Goal: Information Seeking & Learning: Learn about a topic

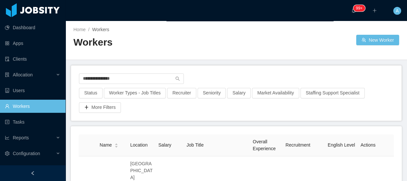
type input "**********"
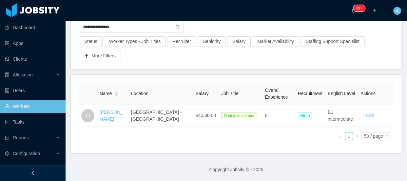
scroll to position [56, 0]
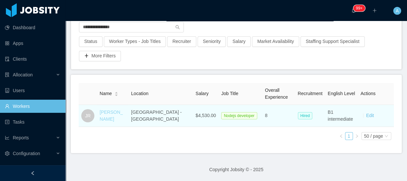
click at [115, 111] on link "[PERSON_NAME]" at bounding box center [111, 115] width 23 height 12
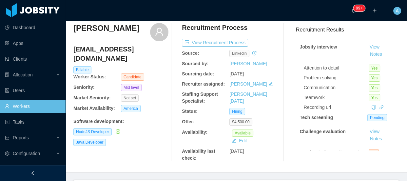
scroll to position [29, 0]
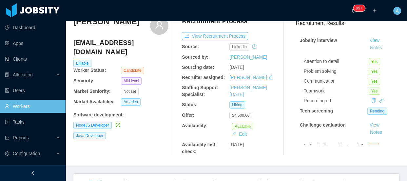
click at [367, 49] on button "Notes" at bounding box center [375, 48] width 17 height 8
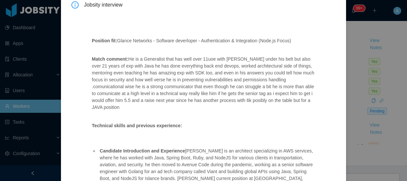
scroll to position [131, 0]
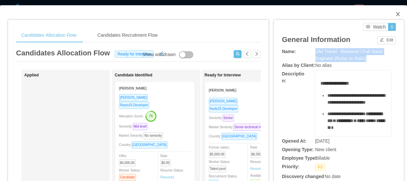
scroll to position [149, 0]
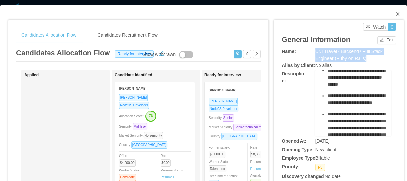
click at [395, 10] on span "Close" at bounding box center [397, 14] width 18 height 18
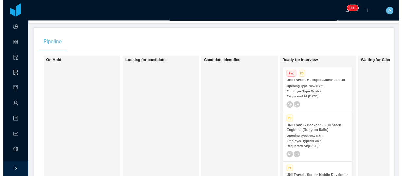
scroll to position [29, 0]
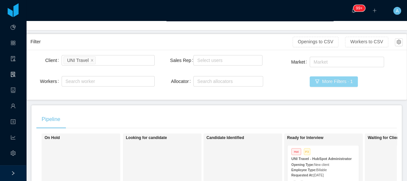
click at [330, 84] on button "More Filters · 1" at bounding box center [334, 81] width 48 height 10
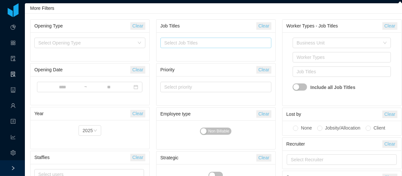
click at [230, 43] on div "Select Job Titles" at bounding box center [214, 43] width 100 height 7
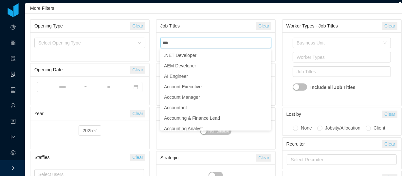
type input "**"
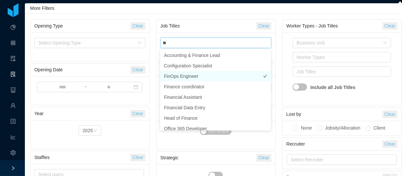
click at [197, 77] on li "FinOps Engineer" at bounding box center [215, 76] width 111 height 10
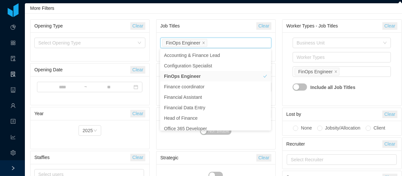
click at [287, 28] on div "Worker Types - Job Titles" at bounding box center [335, 26] width 96 height 12
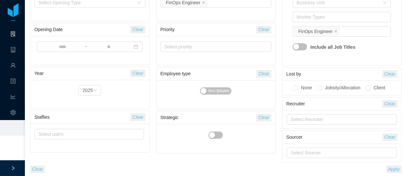
click at [395, 169] on button "Apply" at bounding box center [394, 170] width 15 height 8
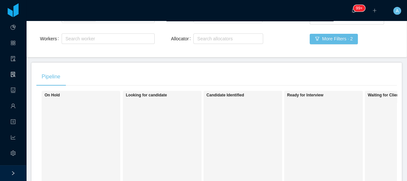
scroll to position [6, 0]
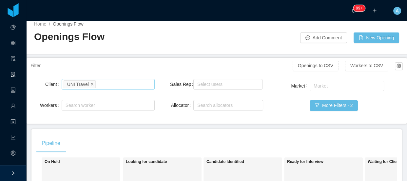
click at [90, 82] on icon "icon: close" at bounding box center [91, 83] width 3 height 3
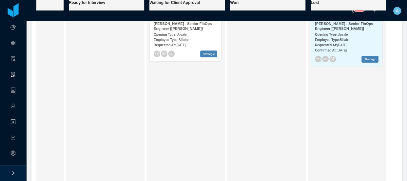
scroll to position [124, 0]
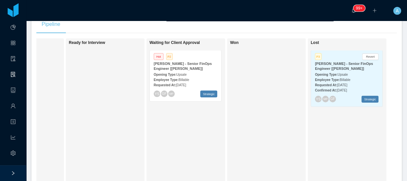
click at [191, 79] on div "Employee Type: Billable" at bounding box center [186, 79] width 64 height 7
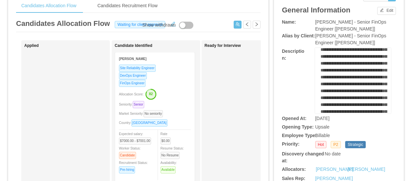
scroll to position [59, 0]
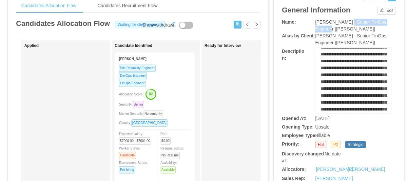
drag, startPoint x: 341, startPoint y: 22, endPoint x: 330, endPoint y: 30, distance: 13.6
click at [330, 30] on span "McGraw-Hill - Senior FinOps Engineer [Doug Fuerst]" at bounding box center [350, 25] width 71 height 12
copy span "Senior FinOps Engineer"
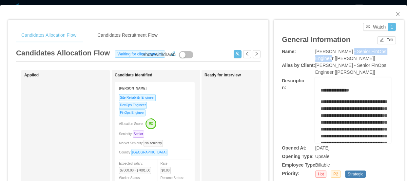
scroll to position [0, 0]
drag, startPoint x: 314, startPoint y: 103, endPoint x: 314, endPoint y: 98, distance: 4.9
click at [315, 103] on div "**********" at bounding box center [353, 110] width 76 height 66
click at [315, 90] on div "**********" at bounding box center [353, 110] width 76 height 66
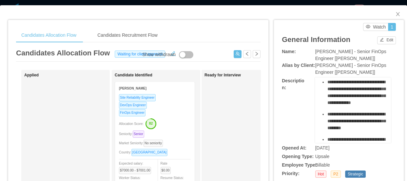
scroll to position [328, 0]
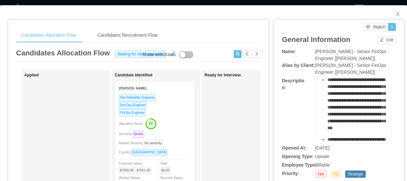
drag, startPoint x: 316, startPoint y: 103, endPoint x: 354, endPoint y: 93, distance: 39.6
click at [354, 93] on div "**********" at bounding box center [353, 110] width 76 height 66
copy div "**********"
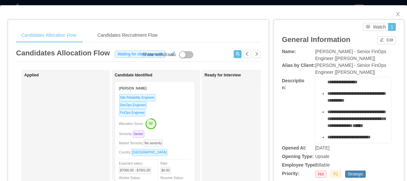
scroll to position [566, 0]
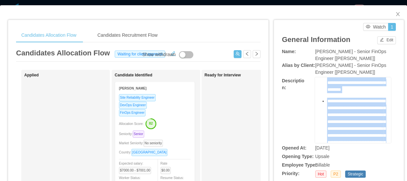
scroll to position [298, 0]
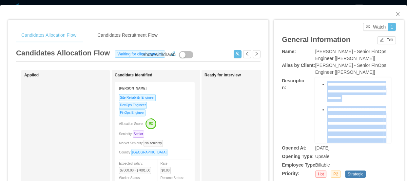
drag, startPoint x: 360, startPoint y: 115, endPoint x: 323, endPoint y: 128, distance: 39.4
copy ul "**********"
click at [395, 12] on icon "icon: close" at bounding box center [397, 13] width 5 height 5
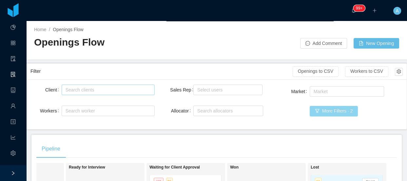
click at [337, 113] on button "More Filters · 2" at bounding box center [334, 111] width 48 height 10
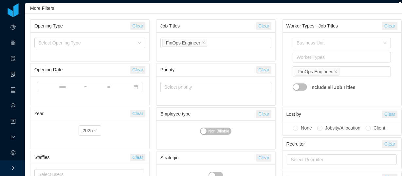
click at [261, 27] on button "Clear" at bounding box center [263, 26] width 15 height 8
click at [242, 45] on div "Select Job Titles" at bounding box center [214, 43] width 100 height 7
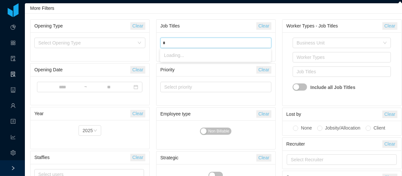
type input "**"
click at [242, 55] on li "GO Developer" at bounding box center [215, 55] width 111 height 10
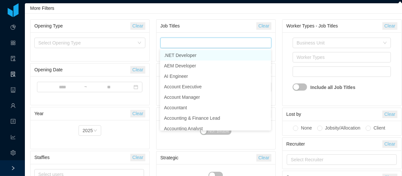
click at [279, 28] on div "Worker Types - Job Titles Clear Business Unit Worker Types Job Titles GO Develo…" at bounding box center [342, 110] width 126 height 185
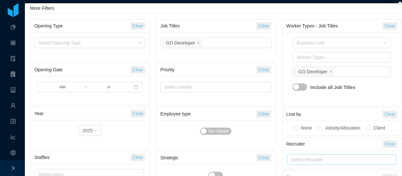
scroll to position [40, 0]
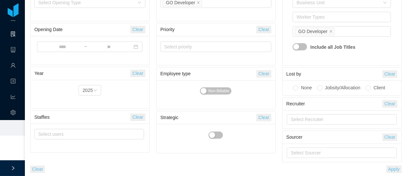
click at [394, 169] on button "Apply" at bounding box center [394, 170] width 15 height 8
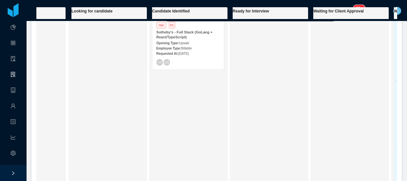
scroll to position [95, 0]
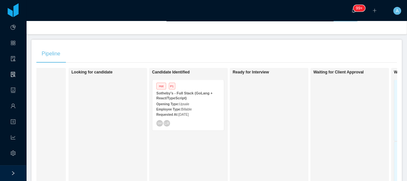
click at [163, 107] on strong "Employee Type:" at bounding box center [168, 109] width 25 height 4
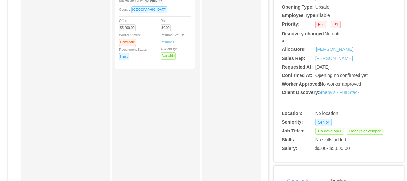
scroll to position [149, 0]
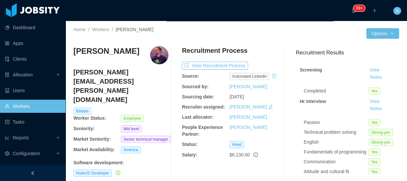
click at [44, 108] on link "Workers" at bounding box center [32, 106] width 55 height 13
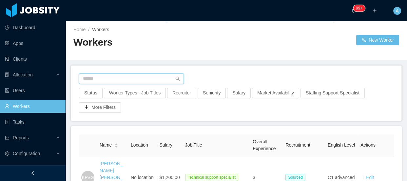
click at [114, 78] on input "text" at bounding box center [131, 78] width 105 height 10
paste input "**********"
type input "**********"
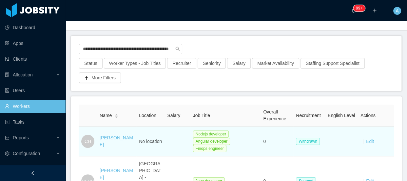
drag, startPoint x: 97, startPoint y: 137, endPoint x: 124, endPoint y: 143, distance: 27.8
click at [124, 143] on td "[PERSON_NAME]" at bounding box center [116, 141] width 39 height 30
copy link "[PERSON_NAME]"
click at [110, 149] on td "[PERSON_NAME]" at bounding box center [116, 141] width 39 height 30
click at [109, 143] on link "[PERSON_NAME]" at bounding box center [116, 141] width 33 height 12
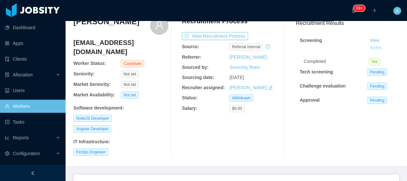
click at [372, 48] on button "Notes" at bounding box center [375, 48] width 17 height 8
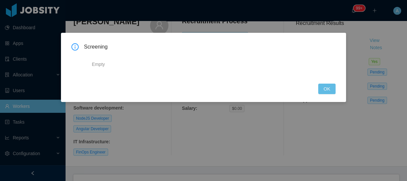
click at [335, 92] on div "Screening Empty OK" at bounding box center [203, 67] width 285 height 69
drag, startPoint x: 332, startPoint y: 89, endPoint x: 266, endPoint y: 80, distance: 66.2
click at [331, 89] on button "OK" at bounding box center [326, 89] width 17 height 10
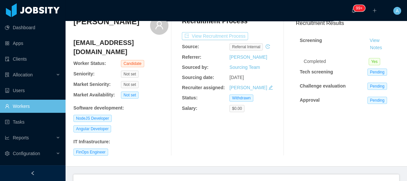
click at [206, 37] on button "View Recruitment Process" at bounding box center [215, 36] width 66 height 8
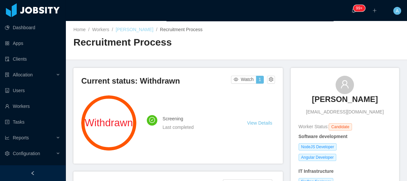
click at [139, 30] on link "[PERSON_NAME]" at bounding box center [135, 29] width 38 height 5
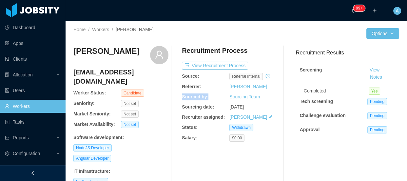
drag, startPoint x: 225, startPoint y: 90, endPoint x: 262, endPoint y: 86, distance: 37.6
click at [262, 86] on div "Recruitment Process View Recruitment Process Source: Referral internal Referrer…" at bounding box center [229, 115] width 95 height 139
click at [225, 88] on div "Referrer:" at bounding box center [205, 86] width 47 height 7
drag, startPoint x: 225, startPoint y: 88, endPoint x: 258, endPoint y: 85, distance: 33.8
click at [258, 85] on div "Referrer: [PERSON_NAME]" at bounding box center [229, 86] width 95 height 7
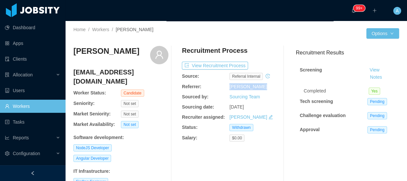
copy div "[PERSON_NAME]"
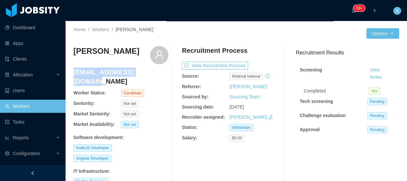
drag, startPoint x: 74, startPoint y: 72, endPoint x: 148, endPoint y: 72, distance: 74.4
click at [148, 72] on h4 "[EMAIL_ADDRESS][DOMAIN_NAME]" at bounding box center [120, 76] width 95 height 18
copy h4 "[EMAIL_ADDRESS][DOMAIN_NAME]"
drag, startPoint x: 47, startPoint y: 110, endPoint x: 50, endPoint y: 108, distance: 3.8
click at [47, 110] on link "Workers" at bounding box center [32, 106] width 55 height 13
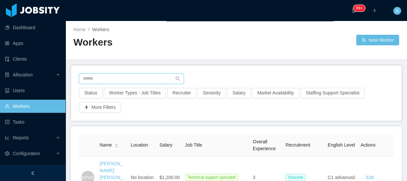
click at [130, 82] on input "text" at bounding box center [131, 78] width 105 height 10
paste input "**********"
type input "**********"
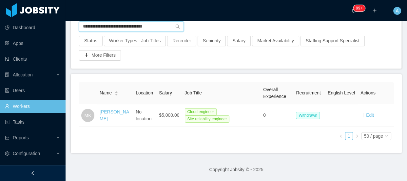
scroll to position [57, 0]
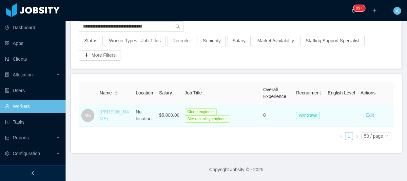
click at [102, 111] on link "[PERSON_NAME]" at bounding box center [114, 115] width 29 height 12
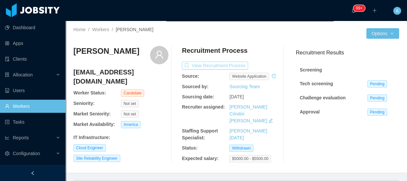
click at [210, 66] on button "View Recruitment Process" at bounding box center [215, 66] width 66 height 8
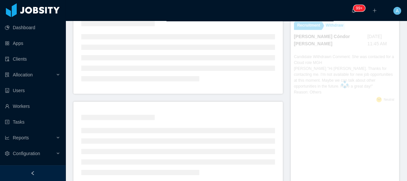
scroll to position [163, 0]
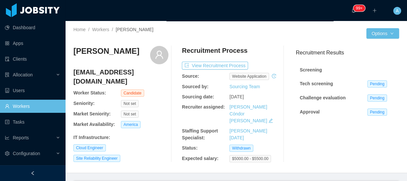
click at [197, 118] on div "Recruiter assigned: [PERSON_NAME] Cóndor [PERSON_NAME]" at bounding box center [229, 114] width 95 height 21
